Goal: Transaction & Acquisition: Purchase product/service

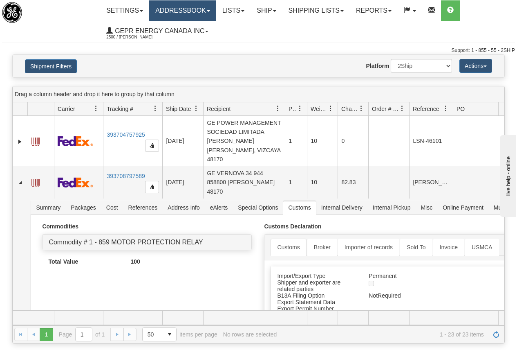
click at [194, 9] on link "Addressbook" at bounding box center [182, 10] width 67 height 20
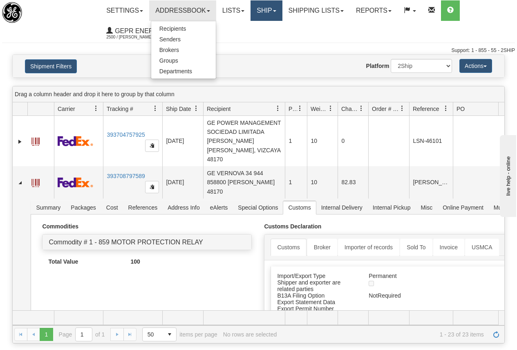
click at [276, 10] on link "Ship" at bounding box center [266, 10] width 31 height 20
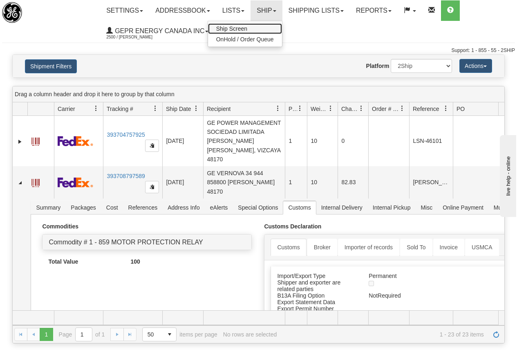
click at [237, 29] on span "Ship Screen" at bounding box center [231, 28] width 31 height 7
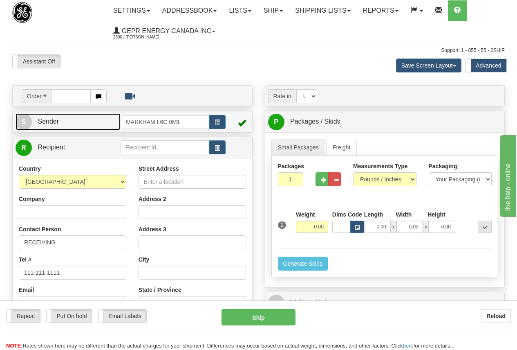
click at [72, 119] on link "S Sender" at bounding box center [68, 121] width 105 height 17
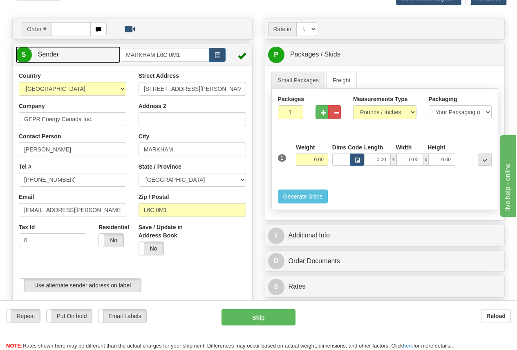
scroll to position [82, 0]
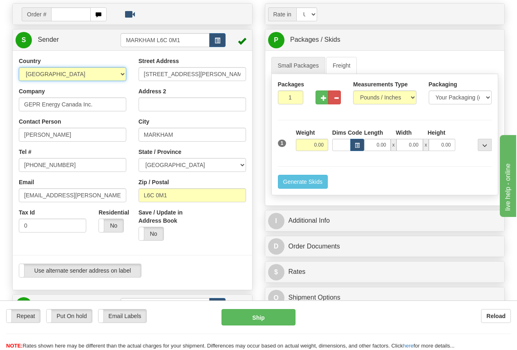
click at [53, 75] on select "AFGHANISTAN ALAND ISLANDS ALBANIA ALGERIA AMERICAN SAMOA ANDORRA ANGOLA ANGUILL…" at bounding box center [73, 74] width 108 height 14
select select "FR"
click at [19, 67] on select "AFGHANISTAN ALAND ISLANDS ALBANIA ALGERIA AMERICAN SAMOA ANDORRA ANGOLA ANGUILL…" at bounding box center [73, 74] width 108 height 14
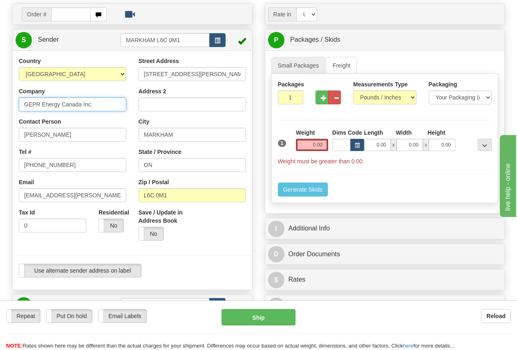
click at [101, 105] on input "GEPR Energy Canada Inc." at bounding box center [73, 104] width 108 height 14
drag, startPoint x: 107, startPoint y: 105, endPoint x: 4, endPoint y: 105, distance: 102.6
click at [4, 105] on div "Toggle navigation Settings Shipping Preferences Fields Preferences New" at bounding box center [258, 281] width 517 height 727
paste input "EVIDEN/AVANTIX"
type input "EVIDEN/AVANTIX"
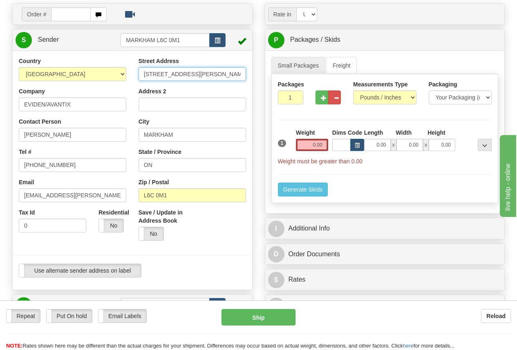
drag, startPoint x: 142, startPoint y: 73, endPoint x: 251, endPoint y: 78, distance: 109.7
click at [251, 78] on div "Street Address 650 MARKLAND STREET Address 2 City MARKHAM State / Province ON Z…" at bounding box center [192, 152] width 120 height 190
paste input "Avenue Jean Jaurés"
type input "Avenue Jean Jaurés"
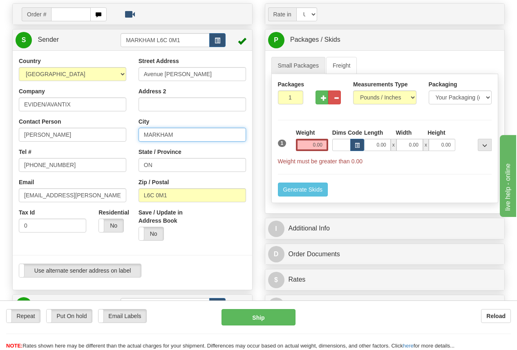
paste input "LES CLAYES SOUS BOIS"
type input "LES CLAYES SOUS BOIS"
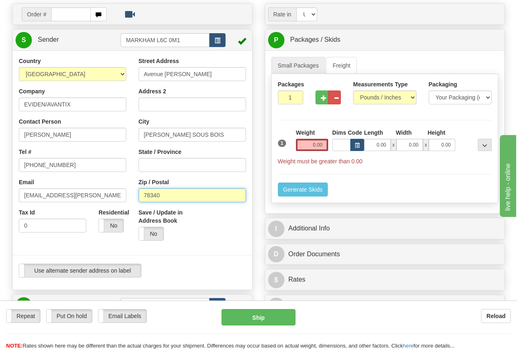
type input "78340"
click at [57, 135] on input "Grant Morton" at bounding box center [73, 135] width 108 height 14
drag, startPoint x: 81, startPoint y: 135, endPoint x: -24, endPoint y: 134, distance: 105.1
click at [0, 134] on html "Training Course Close Toggle navigation Settings Shipping Preferences New Sende…" at bounding box center [258, 93] width 517 height 350
paste input "Aroul SELVARADJOU"
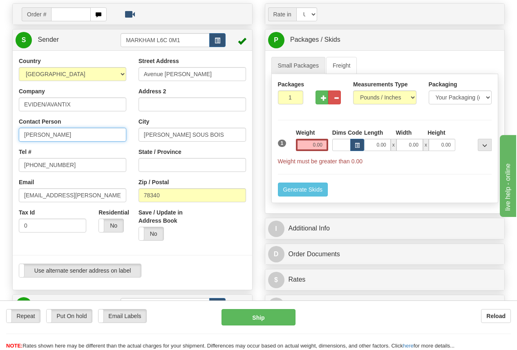
type input "Aroul SELVARADJOU"
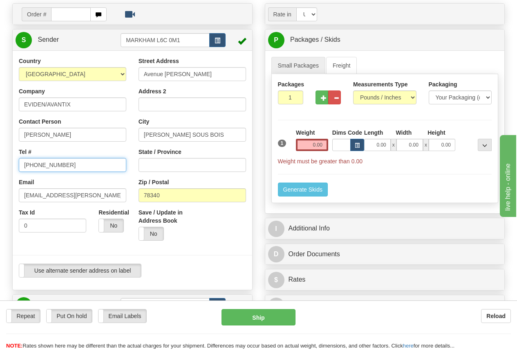
click at [69, 162] on input "905-927-5013" at bounding box center [73, 165] width 108 height 14
drag, startPoint x: 79, startPoint y: 162, endPoint x: -4, endPoint y: 166, distance: 82.7
click at [0, 166] on html "Training Course Close Toggle navigation Settings Shipping Preferences New Sende…" at bounding box center [258, 93] width 517 height 350
paste input "Tel: +33625346325"
type input "+33625346325"
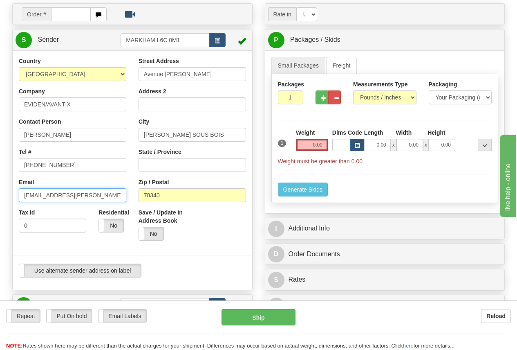
click at [89, 195] on input "grant.morton@ge.com" at bounding box center [73, 195] width 108 height 14
drag, startPoint x: 99, startPoint y: 195, endPoint x: -36, endPoint y: 195, distance: 134.5
click at [0, 195] on html "Training Course Close Toggle navigation Settings Shipping Preferences New Sende…" at bounding box center [258, 93] width 517 height 350
paste input "aroul.selvaradjou@eviden"
type input "aroul.selvaradjou@eviden.com"
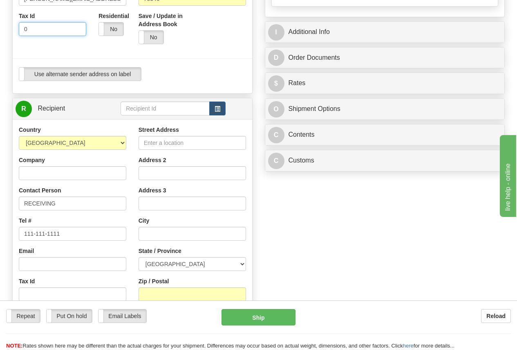
scroll to position [286, 0]
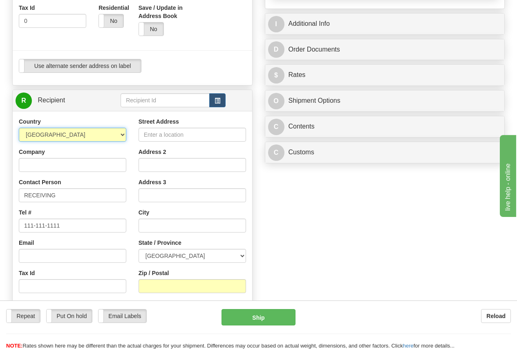
click at [56, 132] on select "AFGHANISTAN ALAND ISLANDS ALBANIA ALGERIA AMERICAN SAMOA ANDORRA ANGOLA ANGUILL…" at bounding box center [73, 135] width 108 height 14
select select "US"
click at [19, 128] on select "AFGHANISTAN ALAND ISLANDS ALBANIA ALGERIA AMERICAN SAMOA ANDORRA ANGOLA ANGUILL…" at bounding box center [73, 135] width 108 height 14
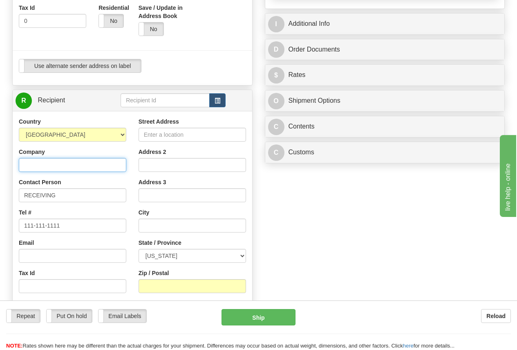
click at [32, 165] on input "Company" at bounding box center [73, 165] width 108 height 14
paste input "GE Vernova MDS LLC"
type input "GE Vernova MDS LLC"
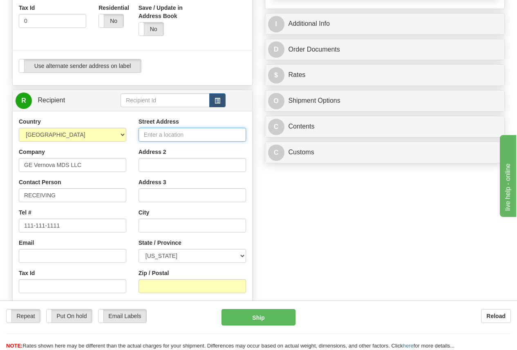
drag, startPoint x: 142, startPoint y: 133, endPoint x: 150, endPoint y: 132, distance: 7.9
click at [145, 132] on input "Street Address" at bounding box center [193, 135] width 108 height 14
paste input "175 Science Parkway"
type input "175 Science Parkway"
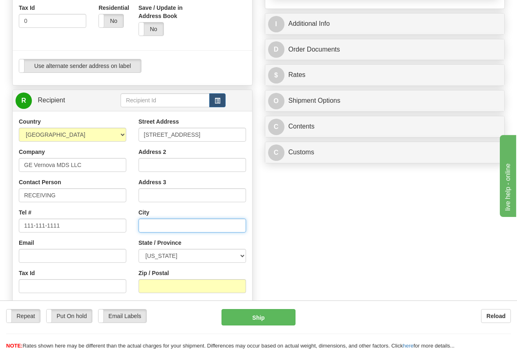
click at [154, 224] on input "text" at bounding box center [193, 225] width 108 height 14
type input "r"
type input "Rochester"
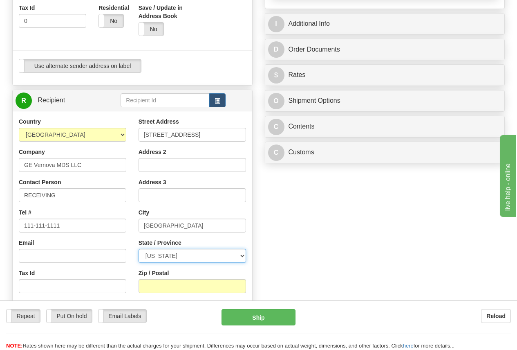
click at [242, 256] on select "ALABAMA ALASKA ARIZONA ARKANSAS Armed Forces America Armed Forces Europe Armed …" at bounding box center [193, 256] width 108 height 14
select select "NY"
click at [139, 249] on select "ALABAMA ALASKA ARIZONA ARKANSAS Armed Forces America Armed Forces Europe Armed …" at bounding box center [193, 256] width 108 height 14
click at [163, 283] on input "Zip / Postal" at bounding box center [193, 286] width 108 height 14
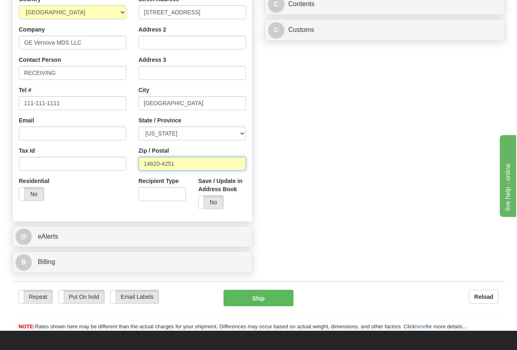
scroll to position [409, 0]
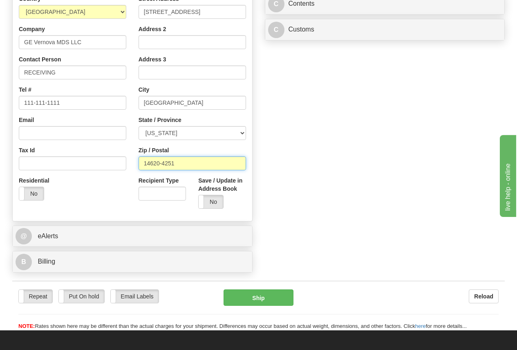
type input "14620-4251"
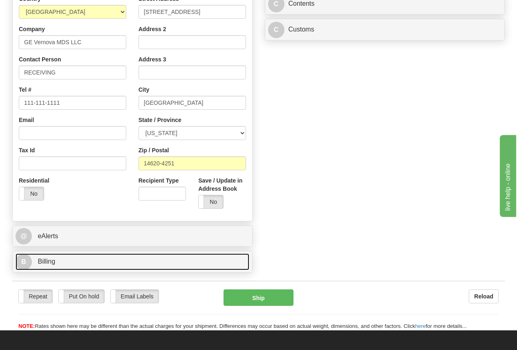
click at [52, 258] on span "Billing" at bounding box center [47, 261] width 18 height 7
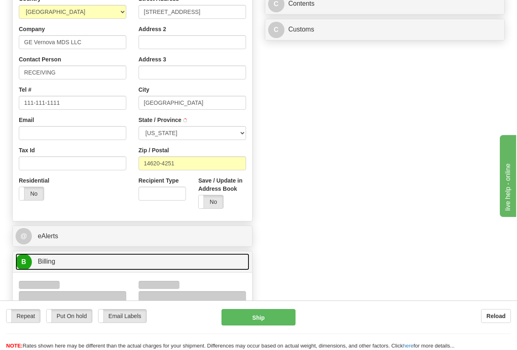
type input "ROCHESTER"
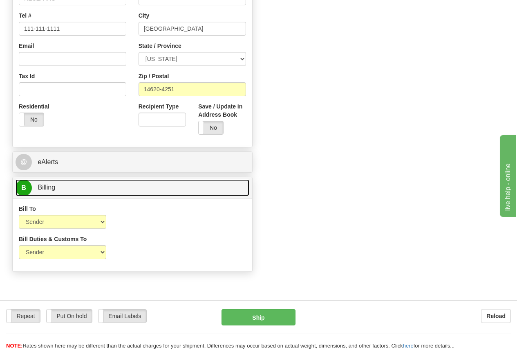
scroll to position [491, 0]
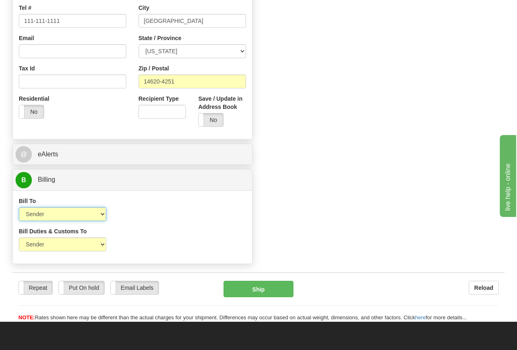
click at [58, 215] on select "Sender Recipient Third Party Collect" at bounding box center [62, 214] width 87 height 14
select select "3"
click at [19, 207] on select "Sender Recipient Third Party Collect" at bounding box center [62, 214] width 87 height 14
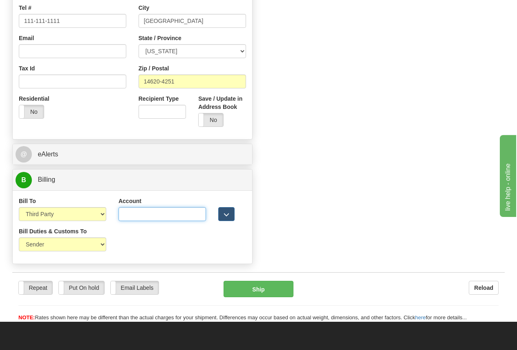
click at [132, 213] on input "Account" at bounding box center [162, 214] width 87 height 14
paste input "207563639"
type input "207563639"
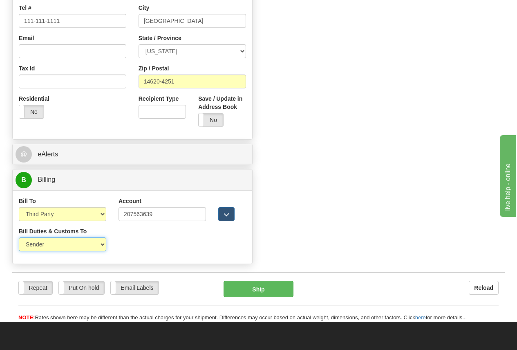
click at [47, 244] on select "Sender Recipient Third Party" at bounding box center [62, 244] width 87 height 14
select select "3"
click at [19, 237] on select "Sender Recipient Third Party" at bounding box center [62, 244] width 87 height 14
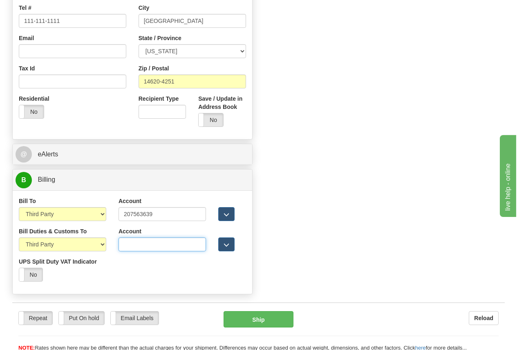
click at [127, 244] on input "Account" at bounding box center [162, 244] width 87 height 14
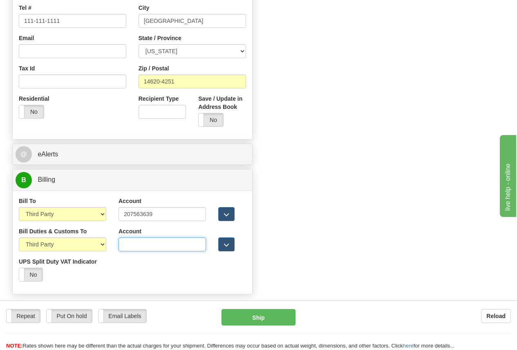
paste input "207563639"
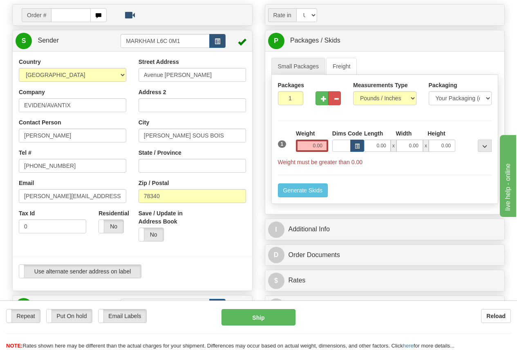
scroll to position [82, 0]
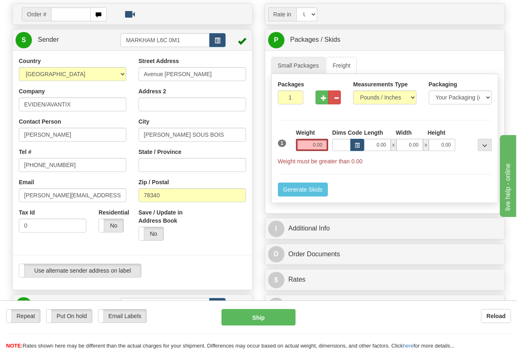
type input "207563639"
click at [310, 146] on input "0.00" at bounding box center [312, 145] width 32 height 12
type input "0.00"
click at [386, 97] on select "Pounds / Inches Kilograms / Centimeters" at bounding box center [384, 97] width 63 height 14
select select "1"
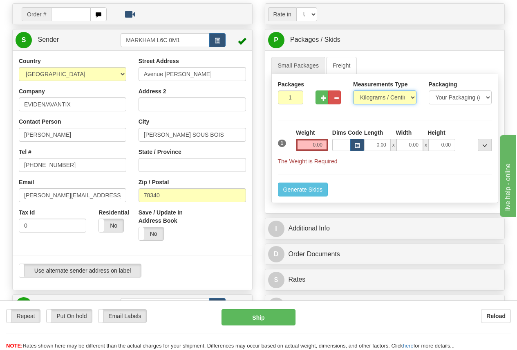
click at [353, 90] on select "Pounds / Inches Kilograms / Centimeters" at bounding box center [384, 97] width 63 height 14
click at [310, 142] on input "0.00" at bounding box center [312, 145] width 32 height 12
click at [310, 142] on input "text" at bounding box center [312, 145] width 32 height 12
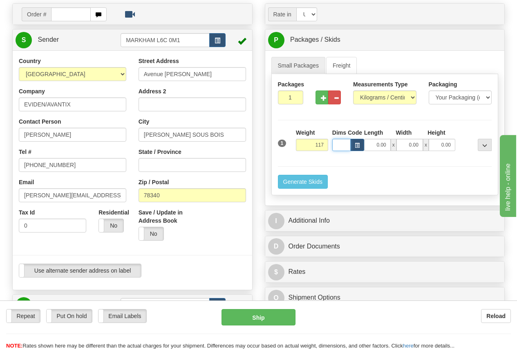
type input "117.00"
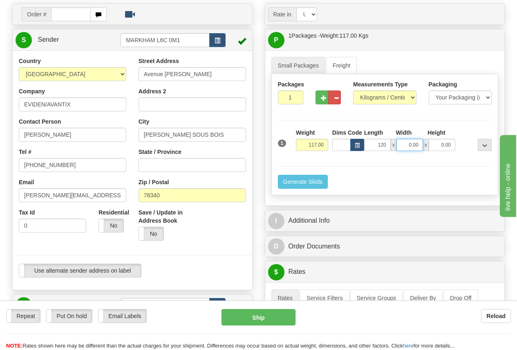
type input "120.00"
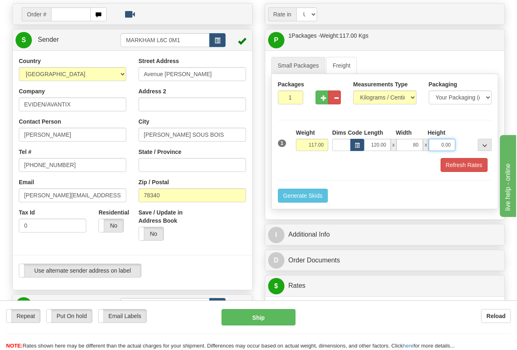
type input "80.00"
type input "93.00"
click at [470, 165] on button "Refresh Rates" at bounding box center [464, 165] width 47 height 14
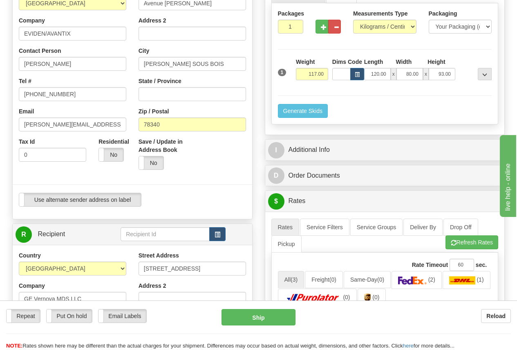
scroll to position [123, 0]
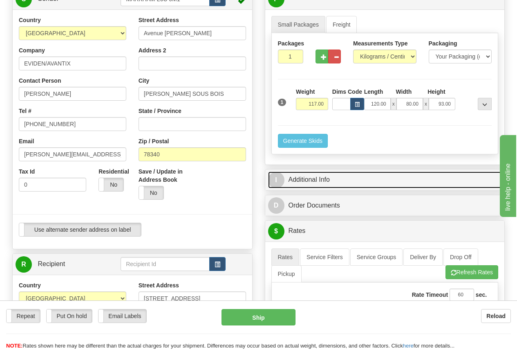
click at [319, 178] on link "I Additional Info" at bounding box center [385, 179] width 234 height 17
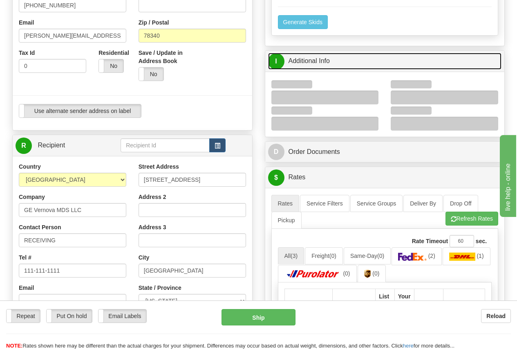
scroll to position [245, 0]
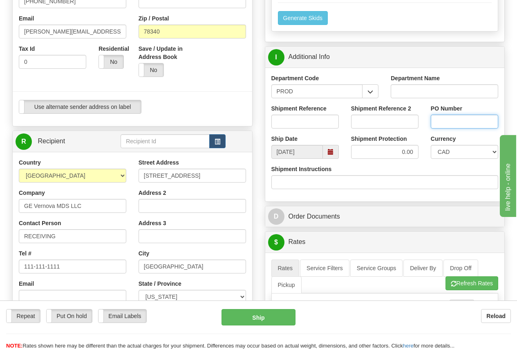
click at [439, 123] on input "PO Number" at bounding box center [464, 121] width 67 height 14
paste input "4501374864"
type input "4501374864"
click at [307, 119] on input "Shipment Reference" at bounding box center [304, 121] width 67 height 14
click at [287, 121] on input "Shipment Reference" at bounding box center [304, 121] width 67 height 14
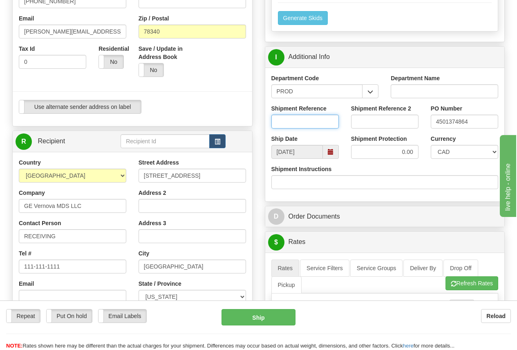
click at [284, 122] on input "Shipment Reference" at bounding box center [304, 121] width 67 height 14
type input "DARCY KELLY"
click at [457, 153] on select "CAD USD EUR ZAR RON ANG ARN AUD AUS AWG BBD BFR BGN BHD BMD BND BRC BRL CHP CKZ…" at bounding box center [464, 152] width 67 height 14
select select "1"
click at [431, 145] on select "CAD USD EUR ZAR RON ANG ARN AUD AUS AWG BBD BFR BGN BHD BMD BND BRC BRL CHP CKZ…" at bounding box center [464, 152] width 67 height 14
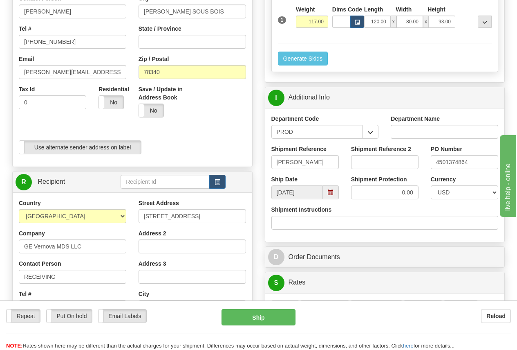
scroll to position [204, 0]
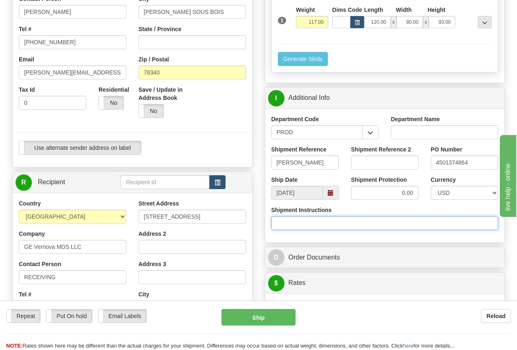
click at [298, 222] on input "Shipment Instructions" at bounding box center [384, 223] width 227 height 14
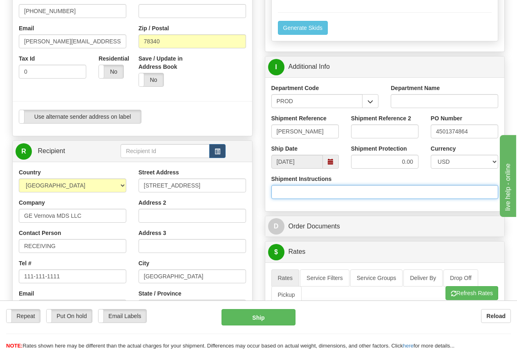
scroll to position [368, 0]
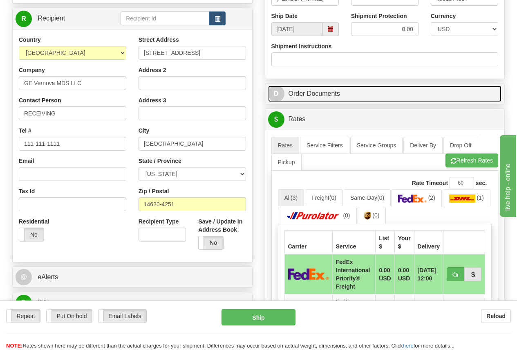
click at [320, 94] on link "D Order Documents" at bounding box center [385, 93] width 234 height 17
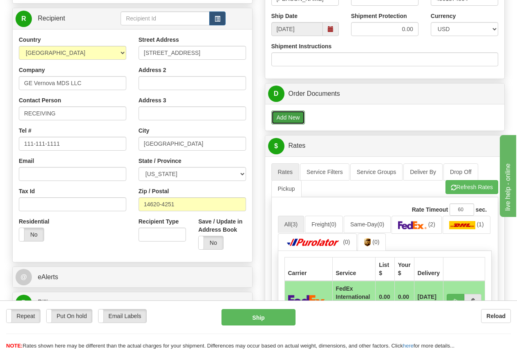
click at [289, 117] on button "Add New" at bounding box center [288, 117] width 34 height 14
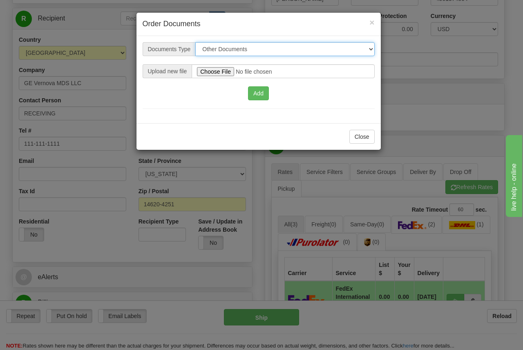
click at [221, 50] on select "Other Documents Commercial Invoice" at bounding box center [284, 49] width 179 height 14
select select "1"
click at [195, 42] on select "Other Documents Commercial Invoice" at bounding box center [284, 49] width 179 height 14
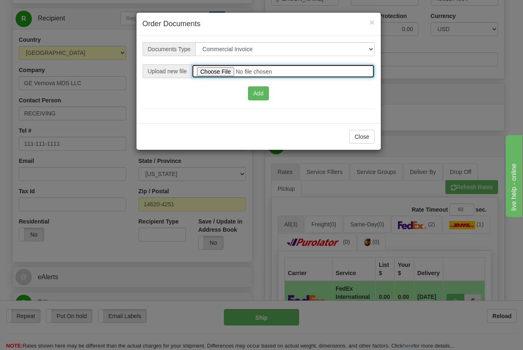
click at [225, 70] on input "file" at bounding box center [283, 71] width 183 height 14
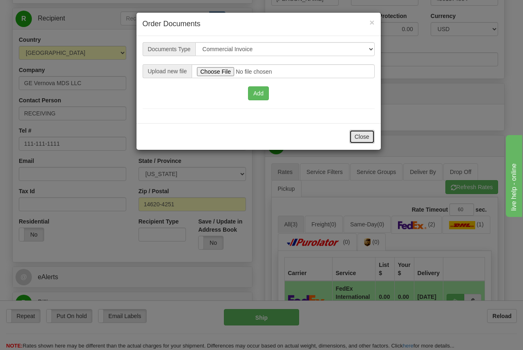
click at [369, 138] on button "Close" at bounding box center [362, 137] width 25 height 14
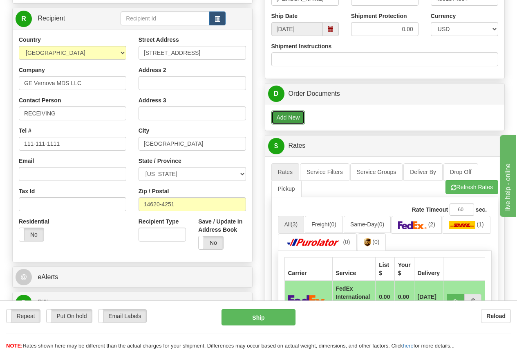
click at [291, 117] on button "Add New" at bounding box center [288, 117] width 34 height 14
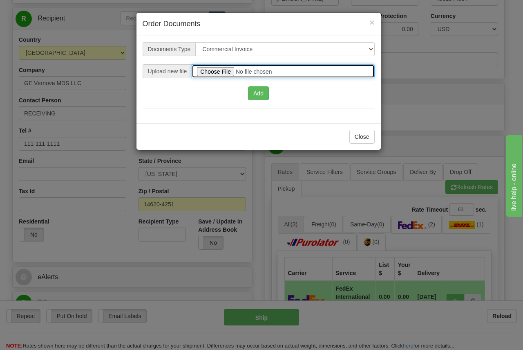
click at [215, 72] on input "file" at bounding box center [283, 71] width 183 height 14
type input "C:\fakepath\Global Invoice_PO 4501374864-Eviden 2025-08-09 V4 -a 250-10-03 fina…"
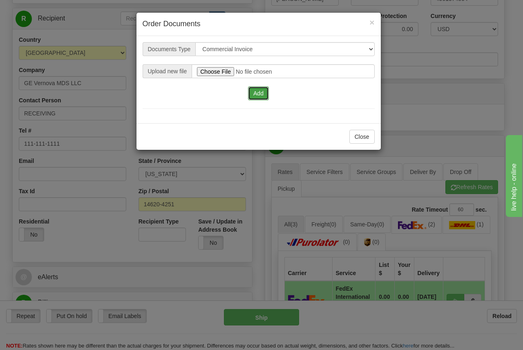
click at [259, 94] on button "Add" at bounding box center [258, 93] width 21 height 14
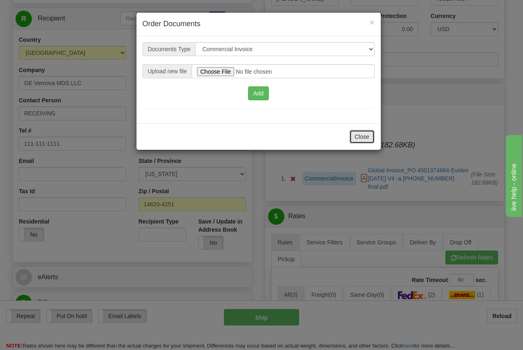
click at [362, 136] on button "Close" at bounding box center [362, 137] width 25 height 14
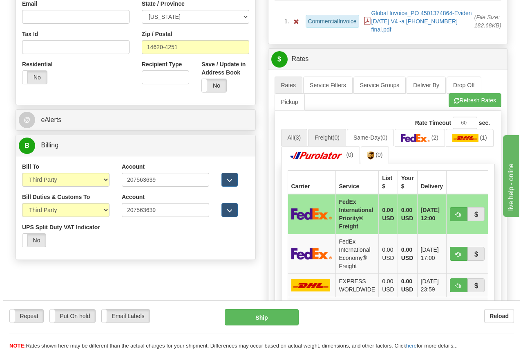
scroll to position [572, 0]
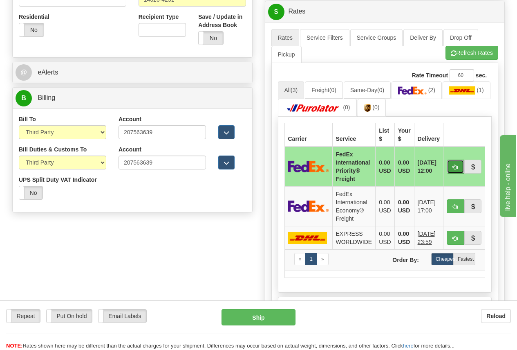
click at [458, 164] on span "button" at bounding box center [456, 166] width 6 height 5
type input "70"
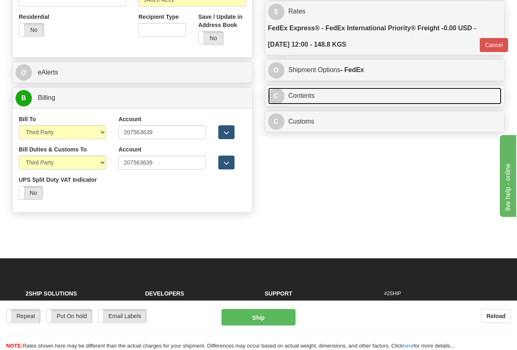
click at [310, 87] on link "C Contents" at bounding box center [385, 95] width 234 height 17
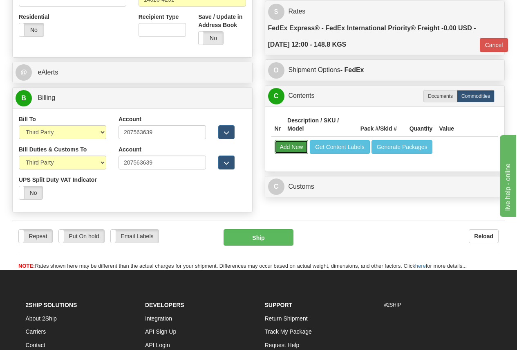
click at [293, 140] on button "Add New" at bounding box center [292, 147] width 34 height 14
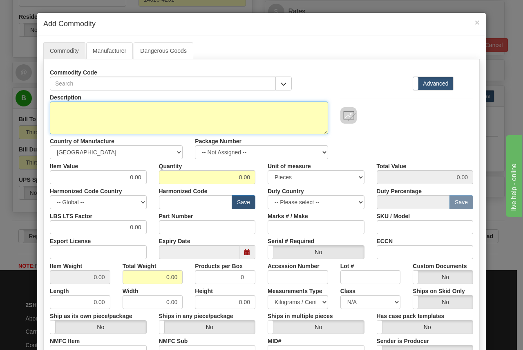
click at [76, 109] on textarea "Description" at bounding box center [189, 117] width 278 height 33
click at [66, 103] on textarea "Description" at bounding box center [189, 117] width 278 height 33
click at [81, 107] on textarea "Description" at bounding box center [189, 117] width 278 height 33
paste textarea "Lifelink Extense 4G N"
type textarea "Lifelink Extense 4G N EQUIPMENT - SEE ATTACHED COMMERCIAL INVOICE"
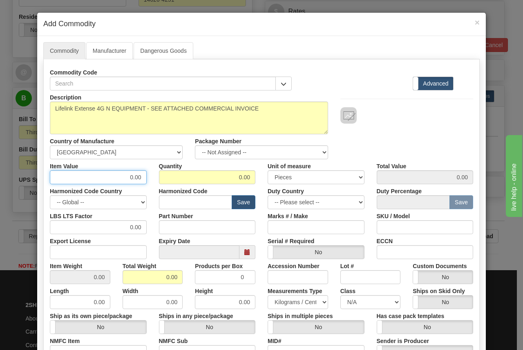
click at [76, 174] on input "0.00" at bounding box center [98, 177] width 97 height 14
type input "92520.01"
type input "1"
type input "92520.01"
click at [186, 202] on input "text" at bounding box center [196, 202] width 74 height 14
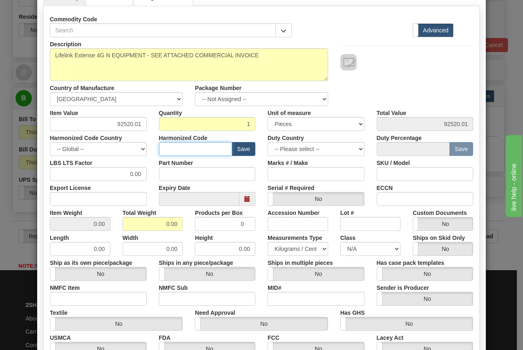
scroll to position [82, 0]
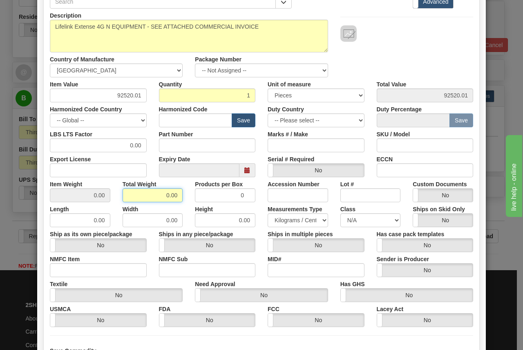
click at [161, 195] on input "0.00" at bounding box center [153, 195] width 61 height 14
type input "117"
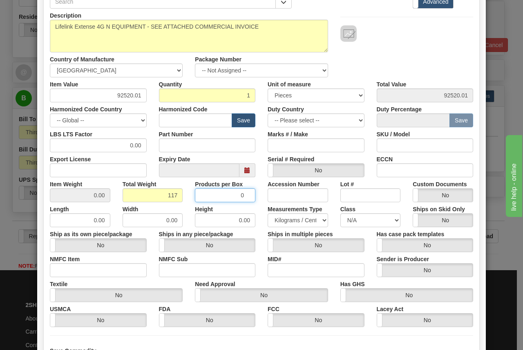
type input "117.0000"
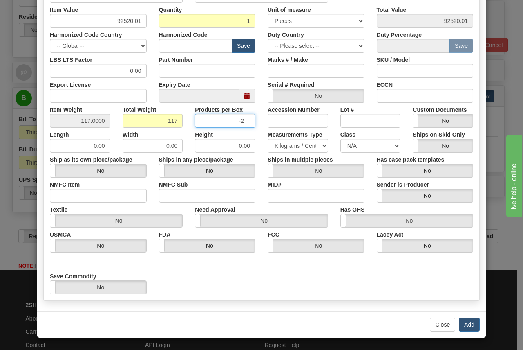
scroll to position [157, 0]
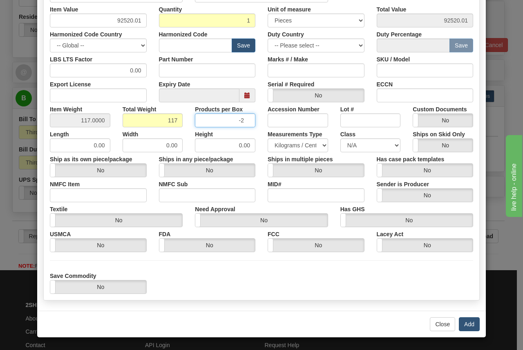
type input "-2"
click at [464, 325] on button "Add" at bounding box center [469, 324] width 21 height 14
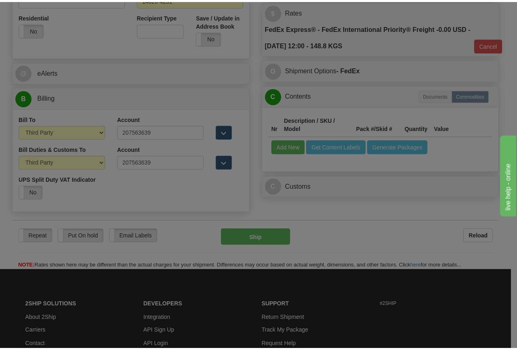
scroll to position [0, 0]
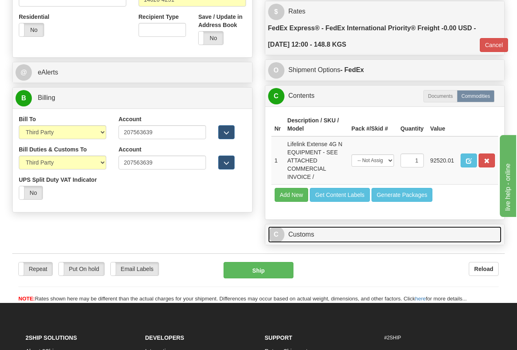
click at [304, 226] on link "C Customs" at bounding box center [385, 234] width 234 height 17
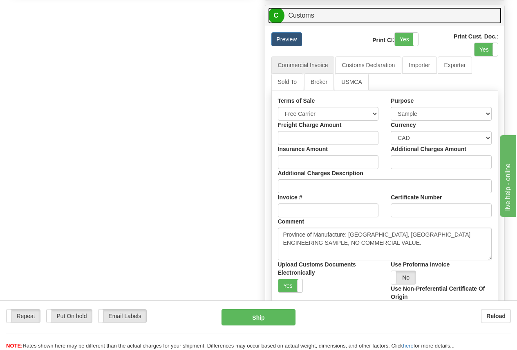
scroll to position [777, 0]
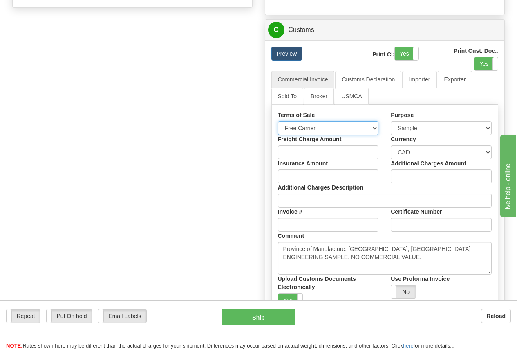
click at [302, 121] on select "Free Carrier Free On Board Ex Works Delivered Duty Unpaid Delivered Duty Paid C…" at bounding box center [328, 128] width 101 height 14
select select "4"
click at [278, 121] on select "Free Carrier Free On Board Ex Works Delivered Duty Unpaid Delivered Duty Paid C…" at bounding box center [328, 128] width 101 height 14
click at [425, 121] on select "Sold Not Sold Gift Sample Repair and Return Personal Effects Merchandise Danger…" at bounding box center [441, 128] width 101 height 14
select select "1"
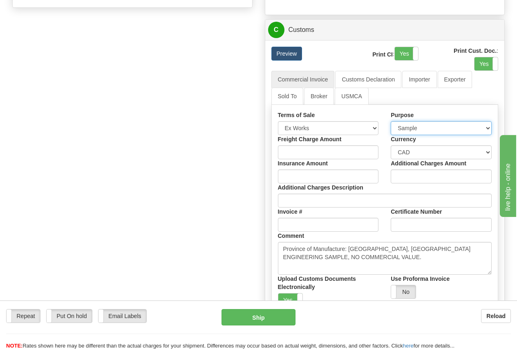
click at [391, 121] on select "Sold Not Sold Gift Sample Repair and Return Personal Effects Merchandise Danger…" at bounding box center [441, 128] width 101 height 14
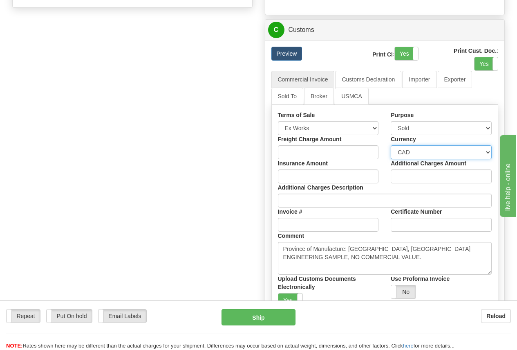
click at [417, 145] on select "Please select CAD USD EUR ZAR RON ANG ARN AUD AUS AWG BBD BFR BGN BHD BMD BND B…" at bounding box center [441, 152] width 101 height 14
select select "1"
click at [391, 145] on select "Please select CAD USD EUR ZAR RON ANG ARN AUD AUS AWG BBD BFR BGN BHD BMD BND B…" at bounding box center [441, 152] width 101 height 14
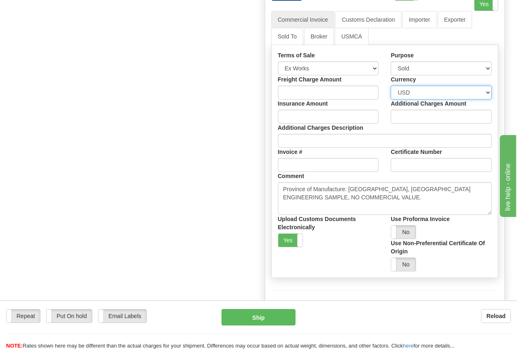
scroll to position [859, 0]
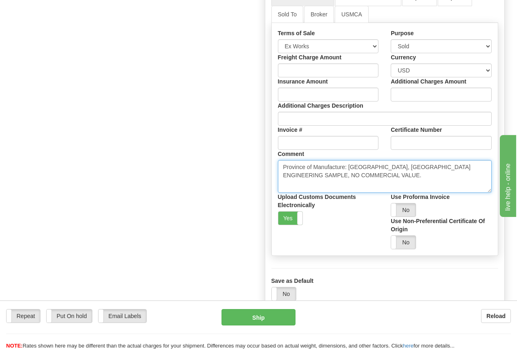
drag, startPoint x: 282, startPoint y: 161, endPoint x: 452, endPoint y: 168, distance: 170.6
click at [452, 168] on textarea "Province of Manufacture: Ontario, Canada ENGINEERING SAMPLE, NO COMMERCIAL VALU…" at bounding box center [385, 176] width 214 height 33
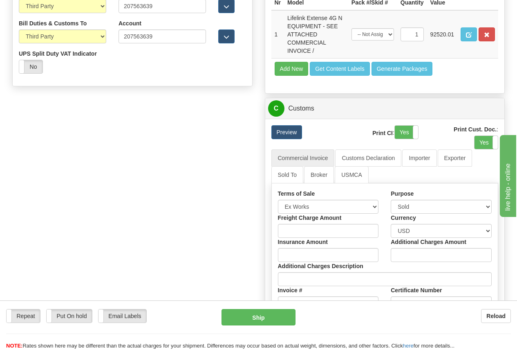
scroll to position [695, 0]
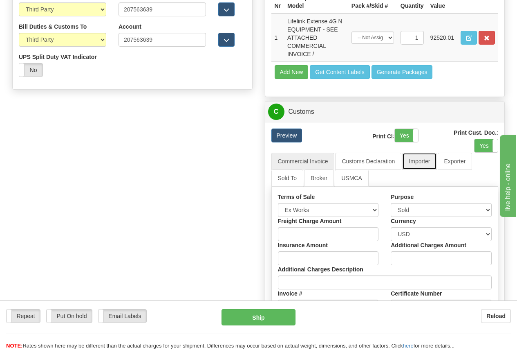
click at [424, 154] on link "Importer" at bounding box center [419, 161] width 34 height 17
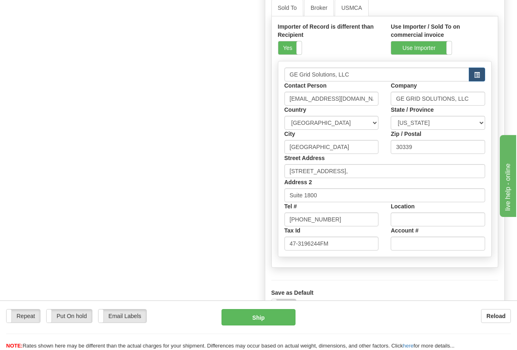
scroll to position [900, 0]
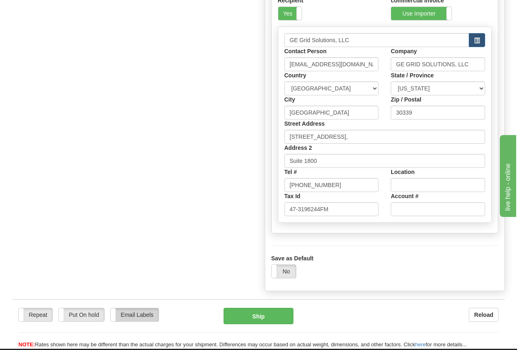
click at [132, 309] on label "Email Labels" at bounding box center [135, 314] width 48 height 13
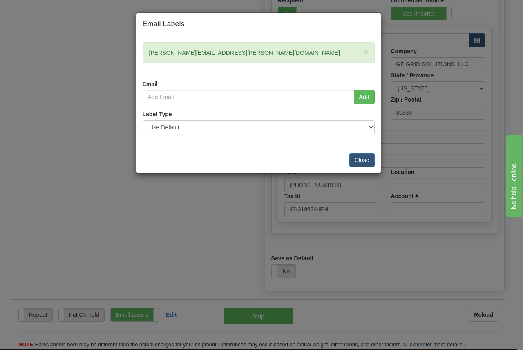
click at [240, 49] on div "× aroul.selvaradjou@eviden.com" at bounding box center [259, 52] width 232 height 21
click at [365, 50] on span "×" at bounding box center [365, 51] width 5 height 9
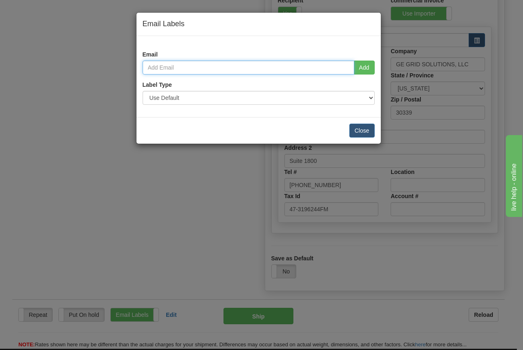
click at [177, 67] on input "email" at bounding box center [249, 68] width 212 height 14
type input "GRANT.MORTON@GE.COM"
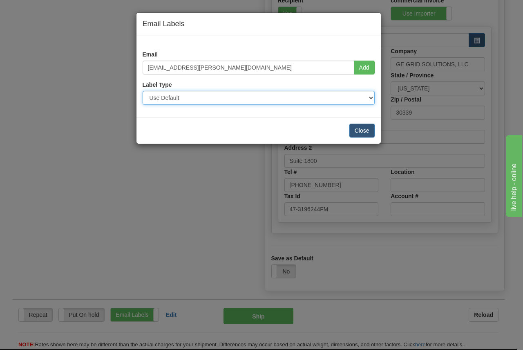
click at [179, 97] on select "Use Default Laser (8 ½” x 11”) Thermal (4” x 6”) Packing Slip (8 ½” x 11”)" at bounding box center [259, 98] width 232 height 14
select select "1"
click at [143, 91] on select "Use Default Laser (8 ½” x 11”) Thermal (4” x 6”) Packing Slip (8 ½” x 11”)" at bounding box center [259, 98] width 232 height 14
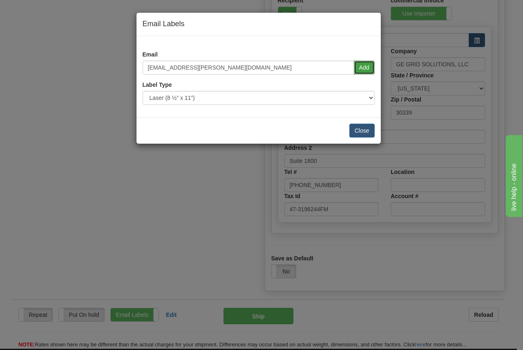
click at [368, 64] on button "Add" at bounding box center [364, 68] width 21 height 14
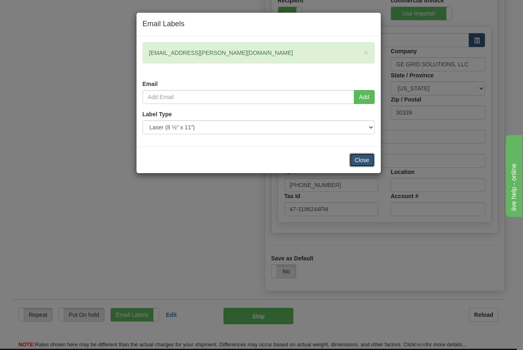
click at [364, 158] on button "Close" at bounding box center [362, 160] width 25 height 14
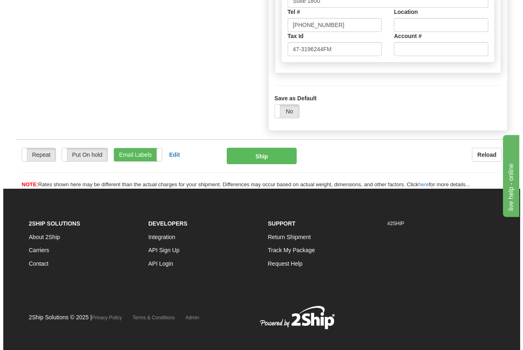
scroll to position [1062, 0]
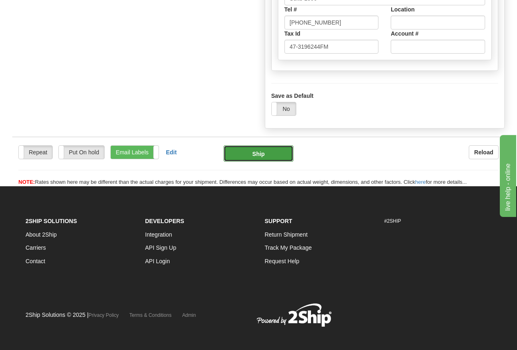
click at [266, 147] on button "Ship" at bounding box center [259, 153] width 70 height 16
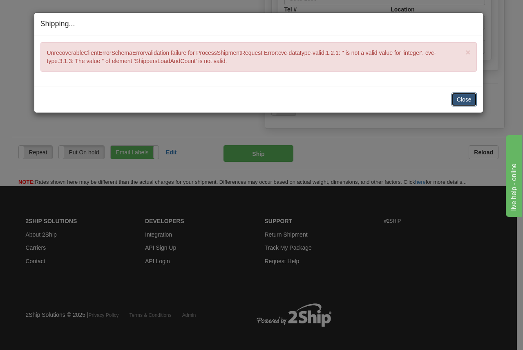
click at [462, 97] on button "Close" at bounding box center [464, 99] width 25 height 14
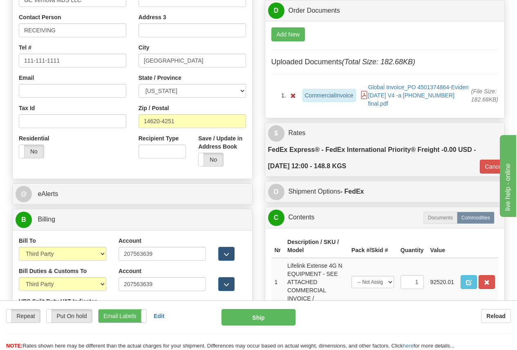
scroll to position [446, 0]
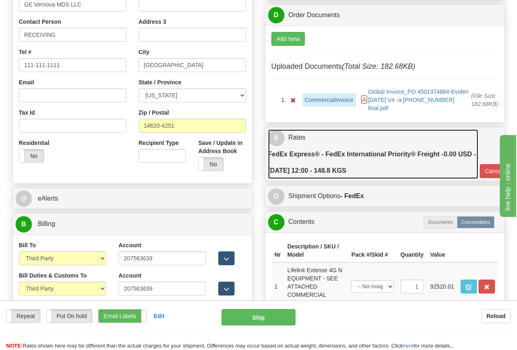
click at [380, 151] on label "FedEx Express® - FedEx International Priority® Freight - 0.00 USD - 10/08/2025 …" at bounding box center [373, 162] width 210 height 33
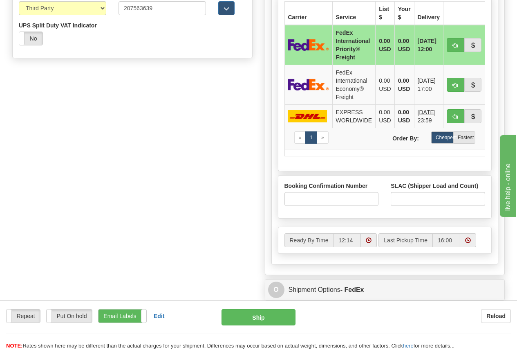
scroll to position [733, 0]
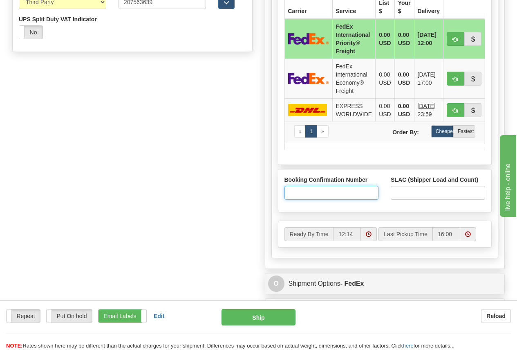
click at [294, 186] on input "Booking Confirmation Number" at bounding box center [332, 193] width 94 height 14
paste input "2527685690"
type input "2527685690"
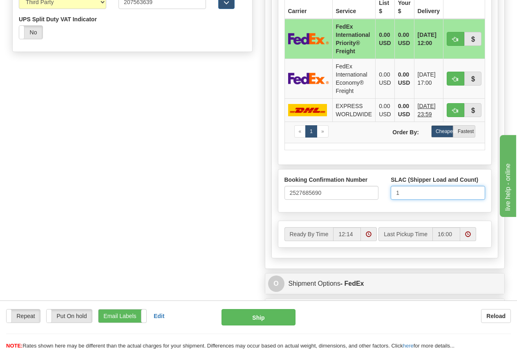
type input "1"
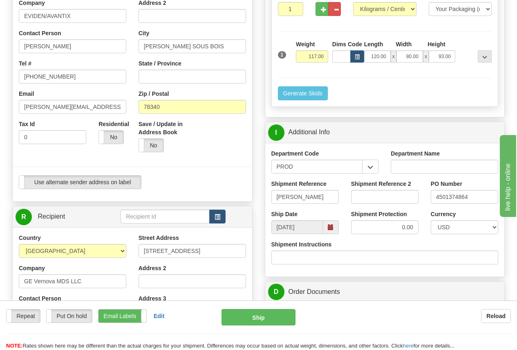
scroll to position [201, 0]
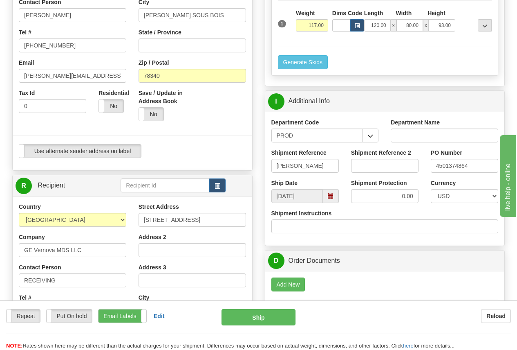
click at [331, 194] on span at bounding box center [331, 196] width 6 height 6
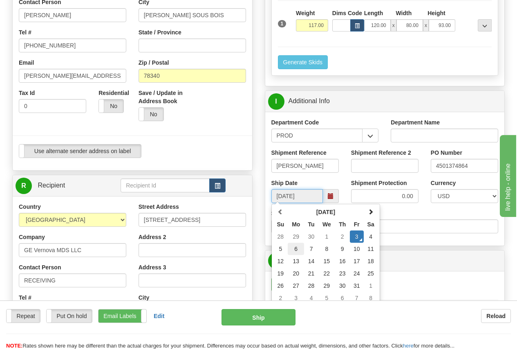
click at [294, 248] on td "6" at bounding box center [296, 248] width 16 height 12
type input "10/06/2025"
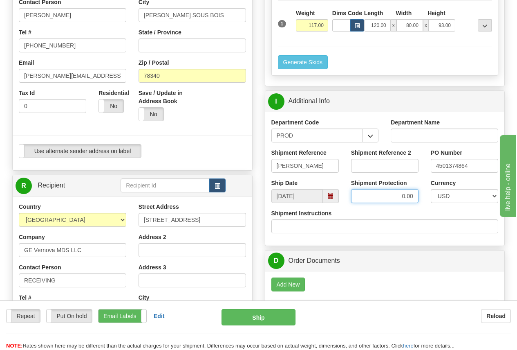
click at [359, 192] on input "0.00" at bounding box center [384, 196] width 67 height 14
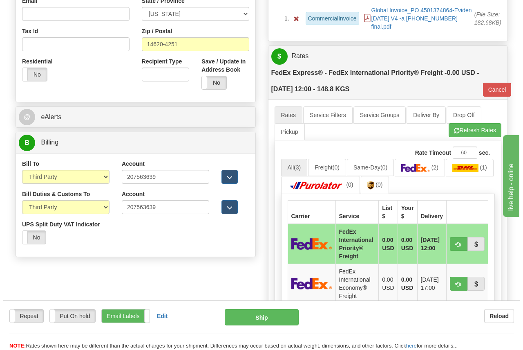
scroll to position [528, 0]
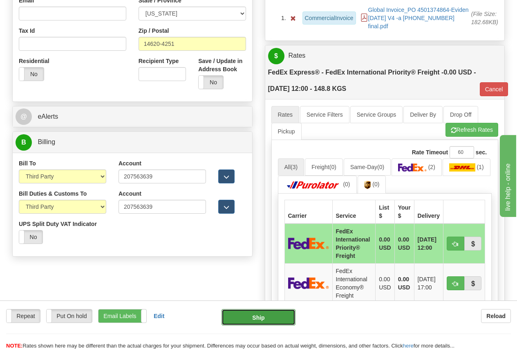
click at [262, 318] on button "Ship" at bounding box center [259, 317] width 74 height 16
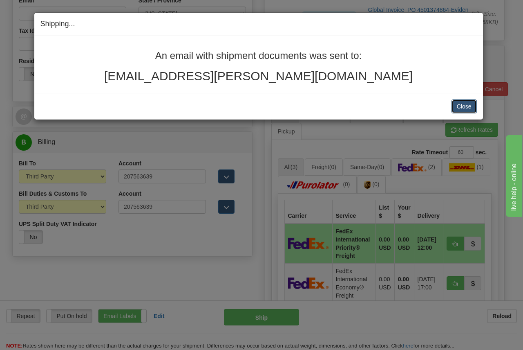
click at [467, 108] on button "Close" at bounding box center [464, 106] width 25 height 14
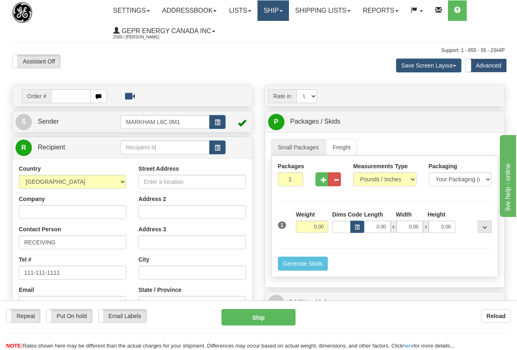
click at [281, 7] on link "Ship" at bounding box center [273, 10] width 31 height 20
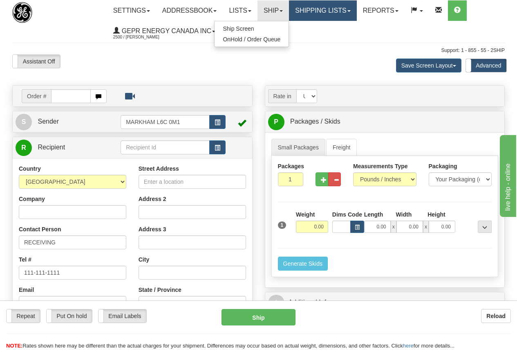
click at [324, 9] on link "Shipping lists" at bounding box center [322, 10] width 67 height 20
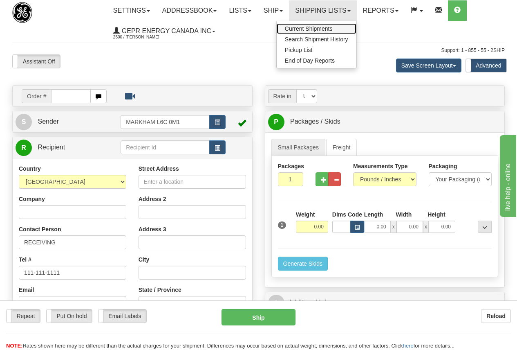
click at [329, 27] on span "Current Shipments" at bounding box center [309, 28] width 48 height 7
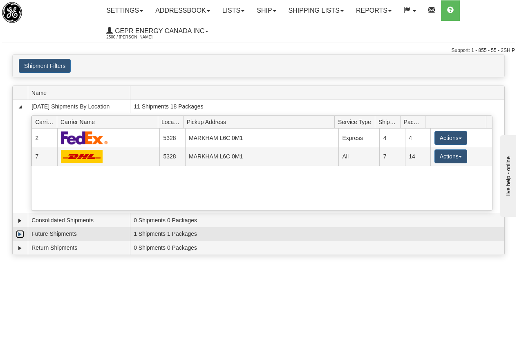
click at [21, 234] on link "Expand" at bounding box center [20, 234] width 8 height 8
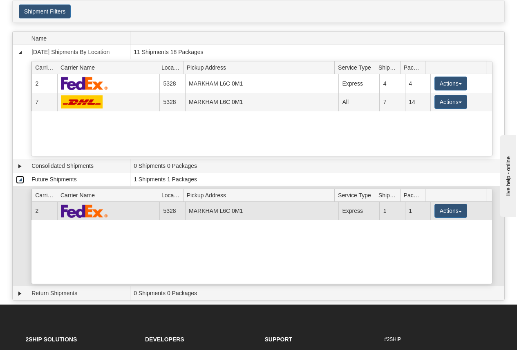
scroll to position [82, 0]
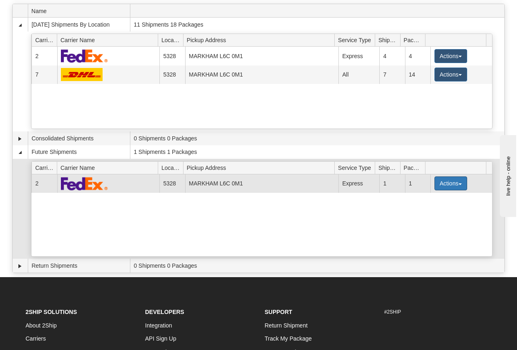
click at [451, 181] on button "Actions" at bounding box center [451, 183] width 33 height 14
click at [429, 198] on span "Details" at bounding box center [421, 198] width 22 height 6
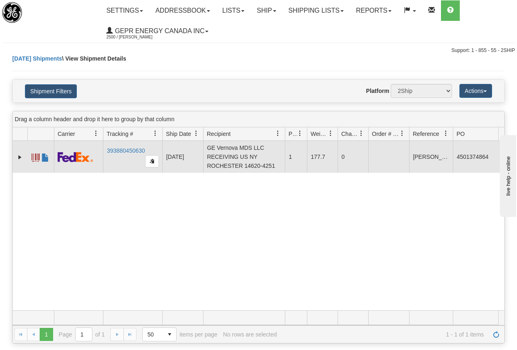
click at [34, 156] on span at bounding box center [35, 157] width 8 height 8
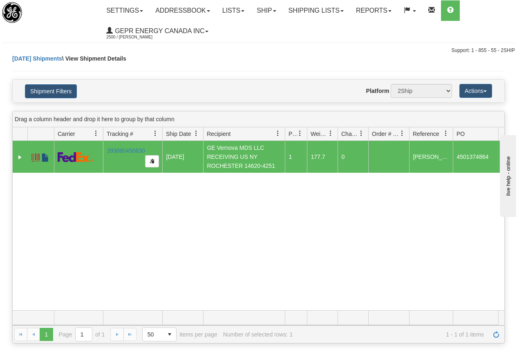
click at [44, 158] on span at bounding box center [45, 157] width 8 height 8
click at [326, 7] on link "Shipping lists" at bounding box center [316, 10] width 67 height 20
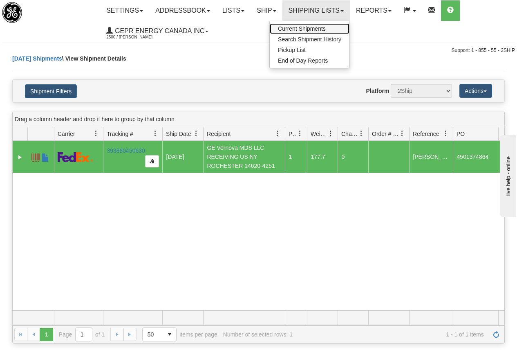
click at [310, 25] on link "Current Shipments" at bounding box center [310, 28] width 80 height 11
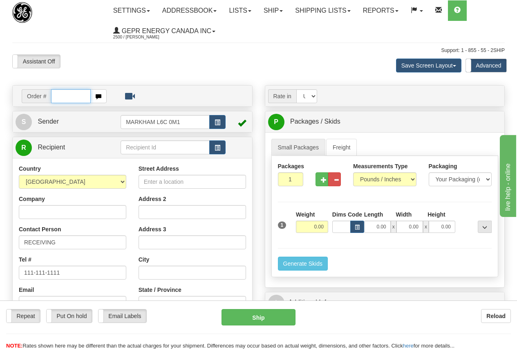
click at [61, 94] on input "text" at bounding box center [71, 96] width 40 height 14
click at [330, 9] on link "Shipping lists" at bounding box center [322, 10] width 67 height 20
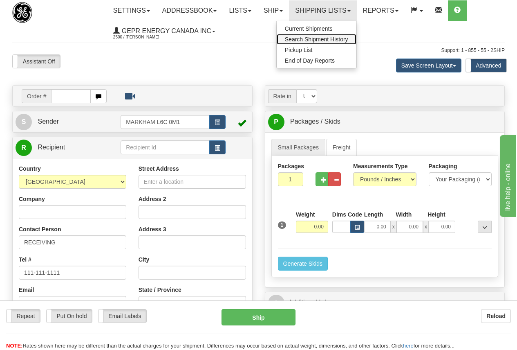
click at [330, 38] on span "Search Shipment History" at bounding box center [316, 39] width 63 height 7
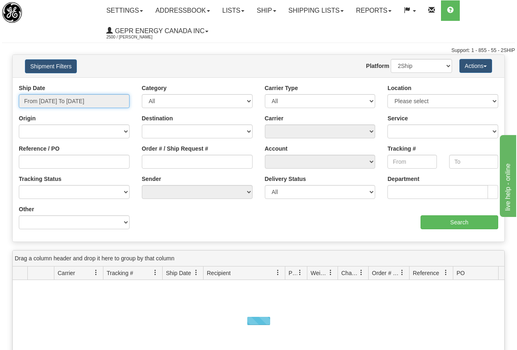
click at [87, 101] on input "From [DATE] To [DATE]" at bounding box center [74, 101] width 111 height 14
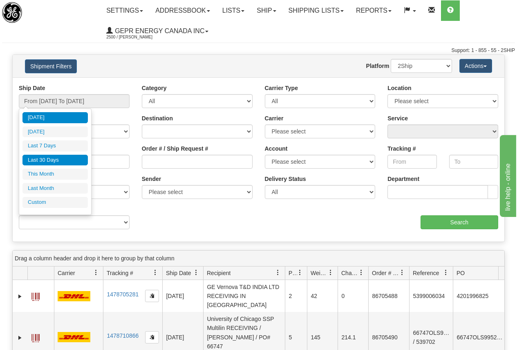
click at [49, 157] on li "Last 30 Days" at bounding box center [54, 160] width 65 height 11
type input "From [DATE] To [DATE]"
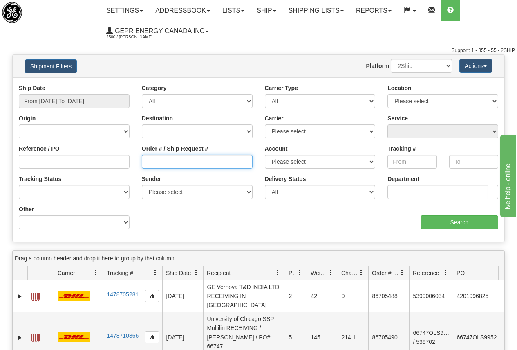
click at [179, 162] on input "Order # / Ship Request #" at bounding box center [197, 162] width 111 height 14
type input "86678376"
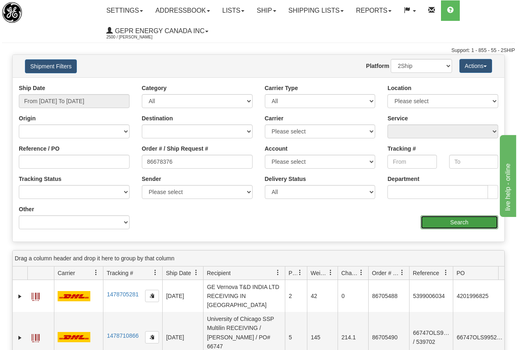
click at [475, 224] on input "Search" at bounding box center [460, 222] width 78 height 14
